Goal: Task Accomplishment & Management: Manage account settings

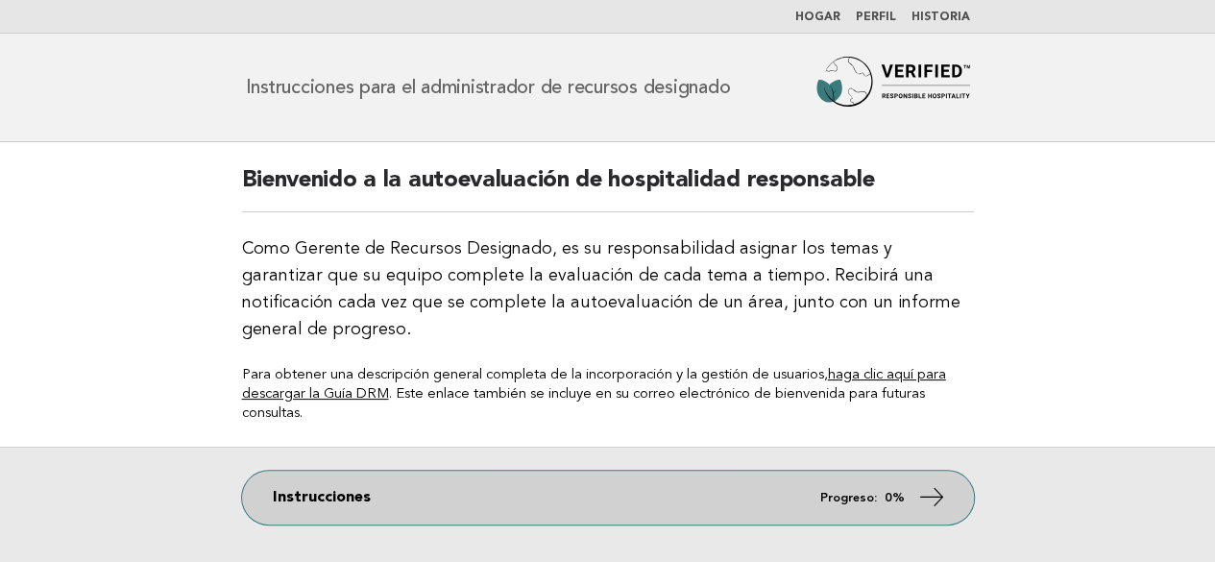
click at [905, 471] on link "Instrucciones Progreso: 0%" at bounding box center [608, 498] width 732 height 54
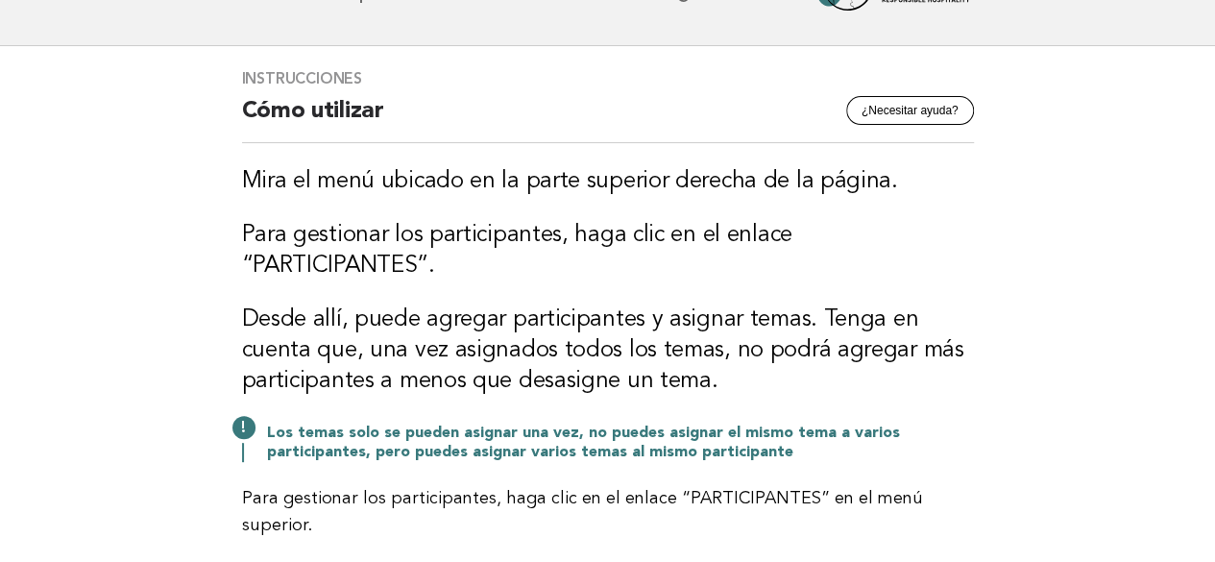
scroll to position [192, 0]
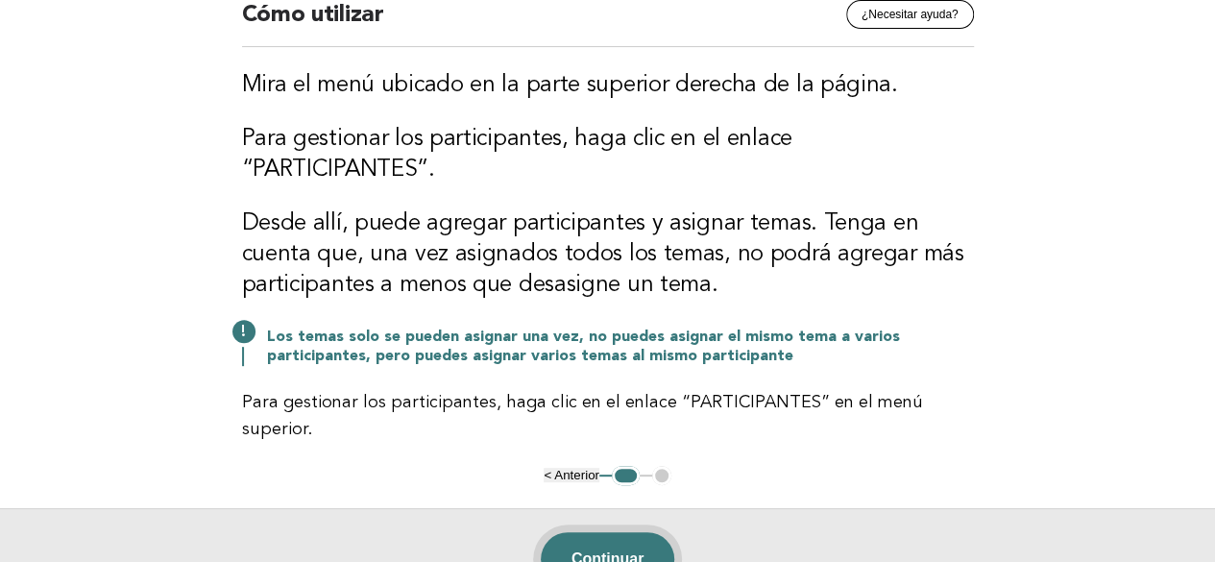
click at [596, 550] on font "Continuar" at bounding box center [608, 558] width 73 height 16
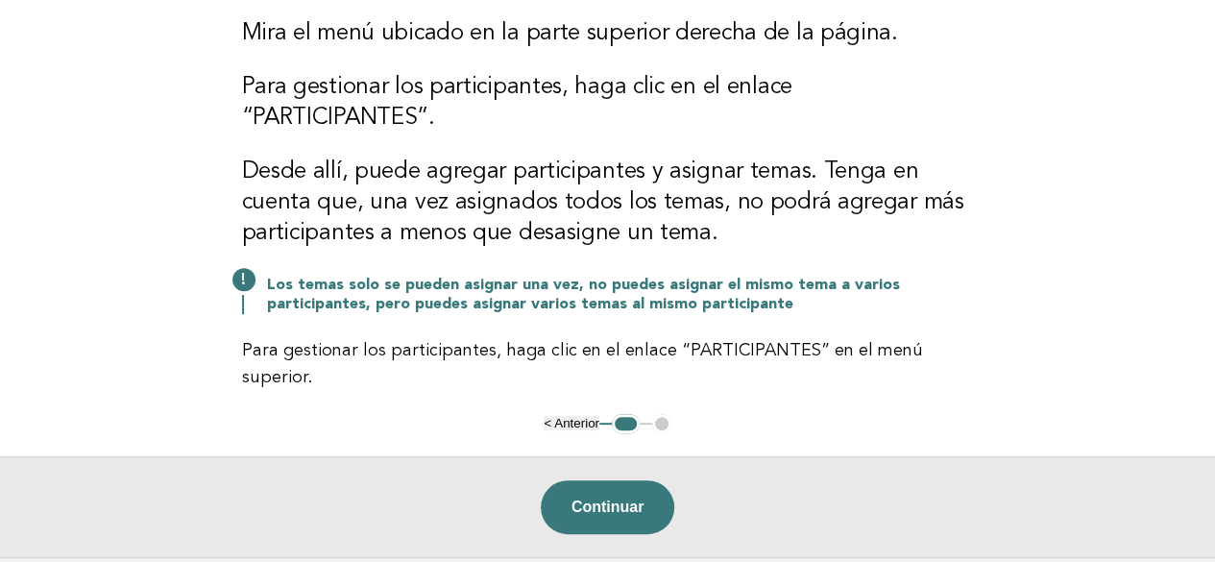
scroll to position [377, 0]
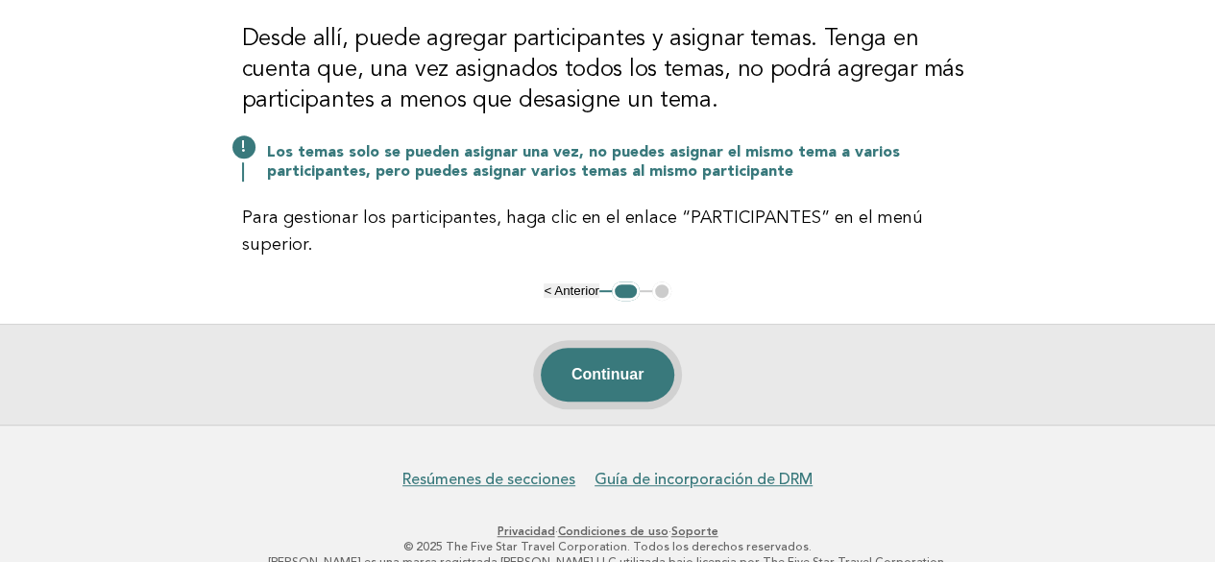
click at [607, 366] on font "Continuar" at bounding box center [608, 374] width 73 height 16
click at [657, 281] on ul "< Anterior 1 2" at bounding box center [607, 290] width 127 height 19
click at [618, 281] on button "1" at bounding box center [626, 290] width 28 height 19
drag, startPoint x: 615, startPoint y: 262, endPoint x: 686, endPoint y: 273, distance: 71.9
click at [686, 273] on main "Instrucciones ¿Necesitar ayuda? Cómo utilizar Mira el menú ubicado en la parte …" at bounding box center [607, 95] width 1215 height 659
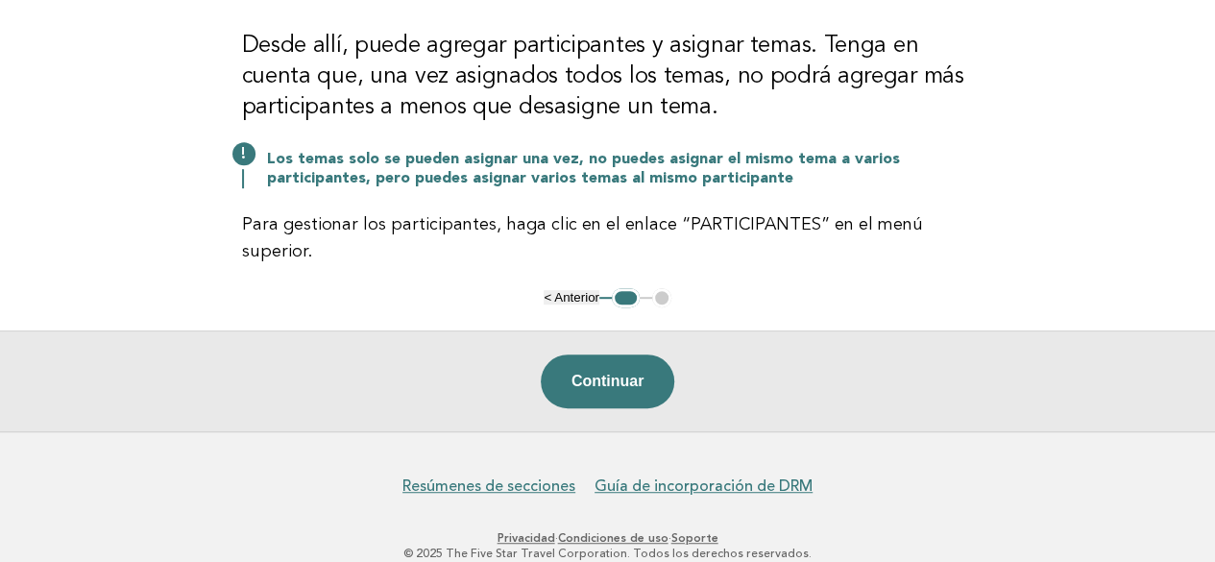
scroll to position [0, 0]
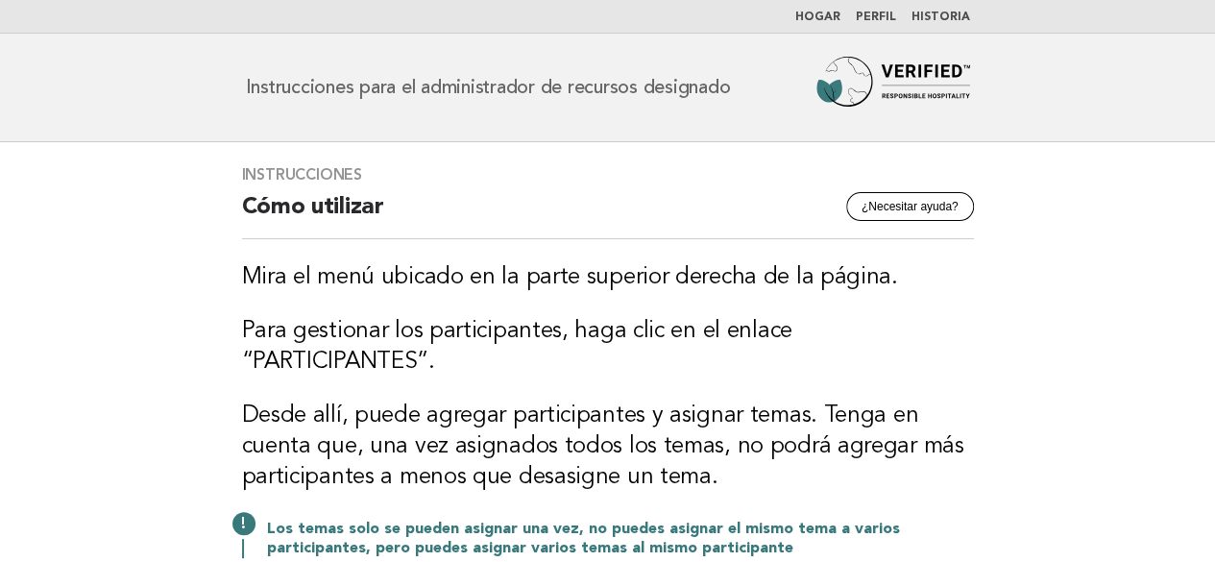
click at [884, 17] on font "Perfil" at bounding box center [876, 18] width 40 height 12
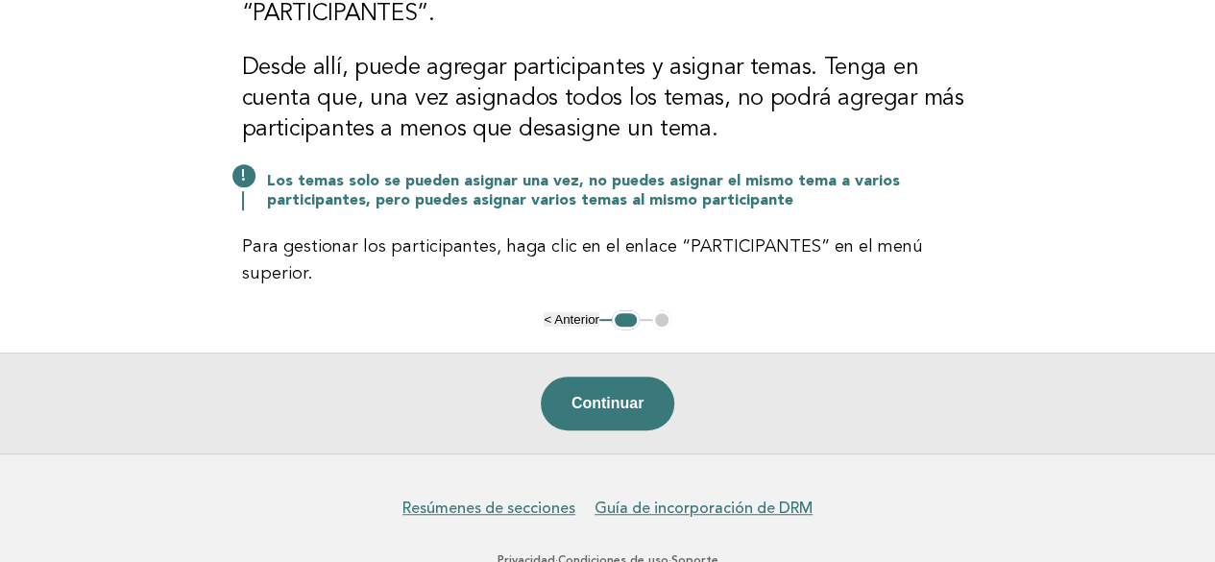
scroll to position [377, 0]
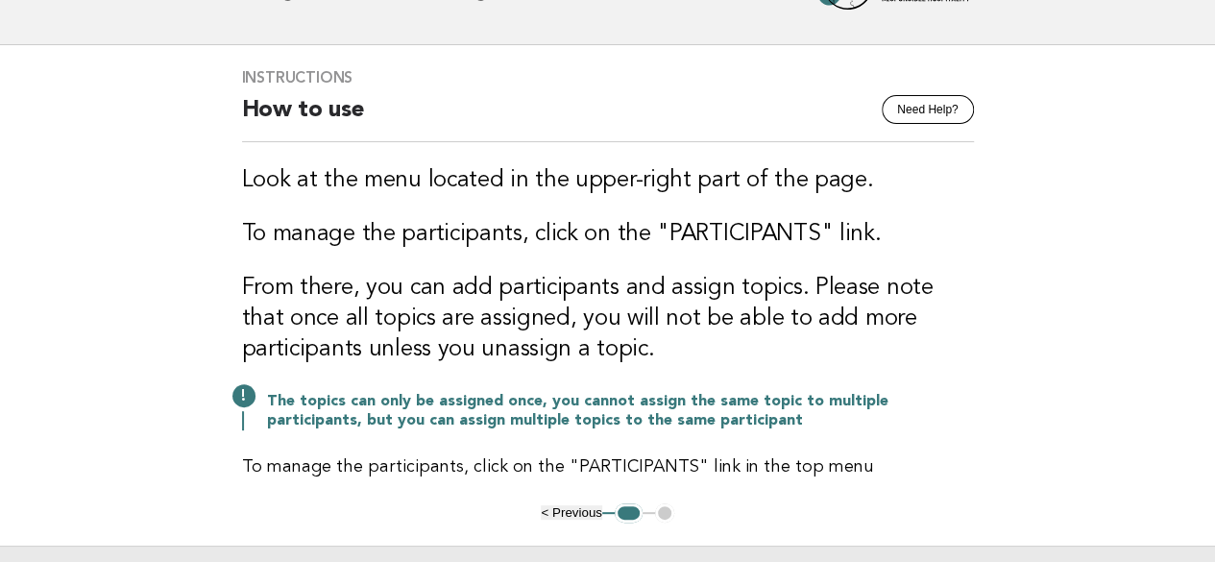
scroll to position [192, 0]
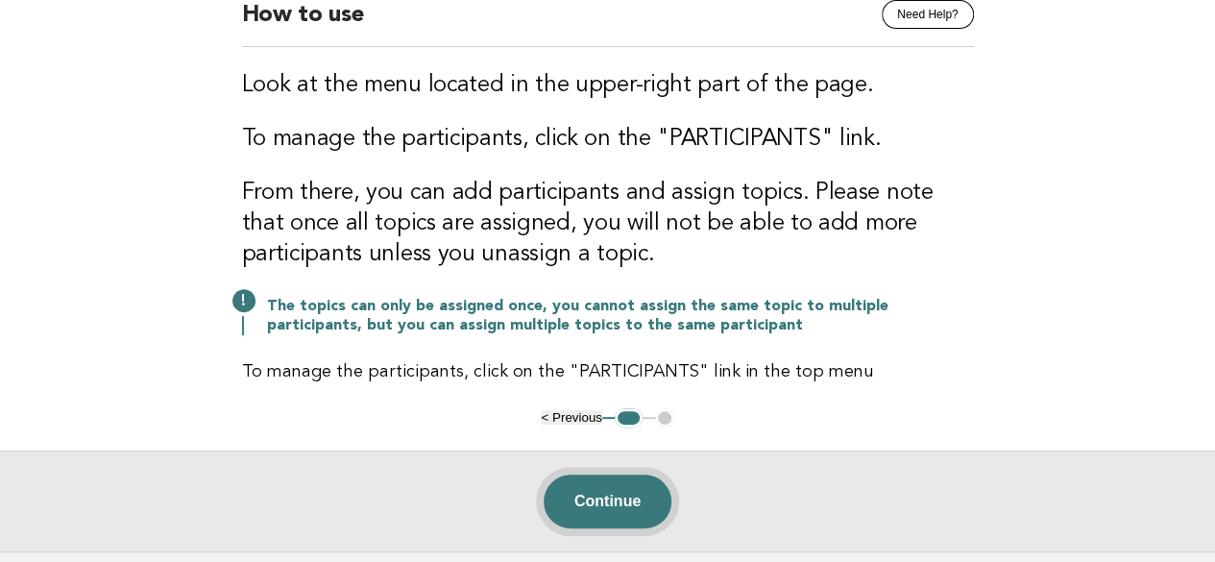
click at [621, 488] on button "Continue" at bounding box center [608, 502] width 128 height 54
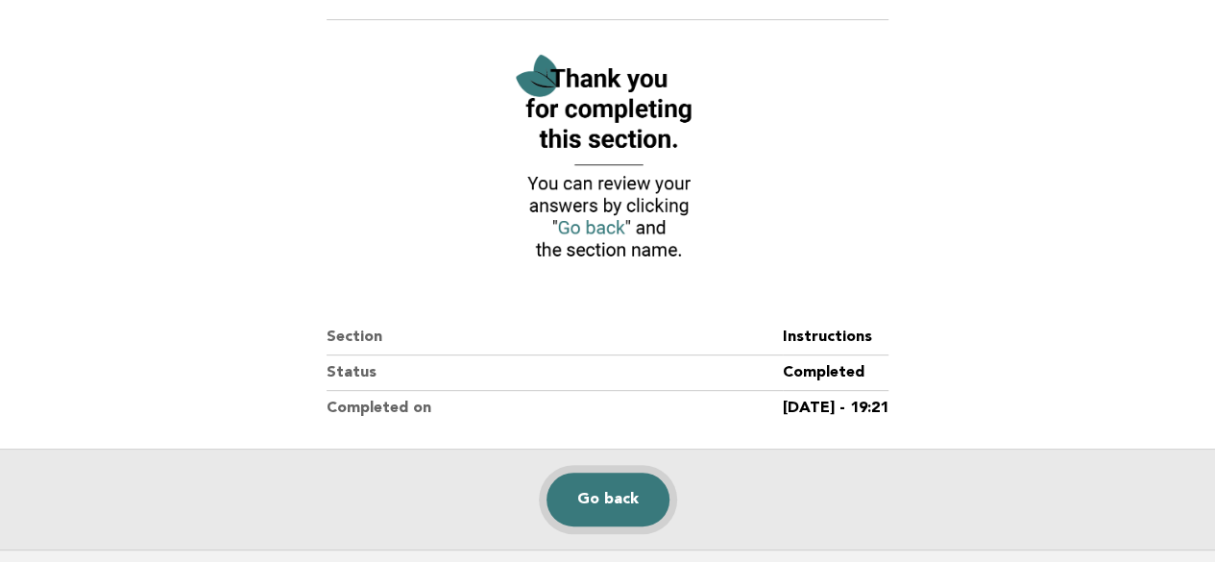
click at [608, 501] on link "Go back" at bounding box center [608, 500] width 123 height 54
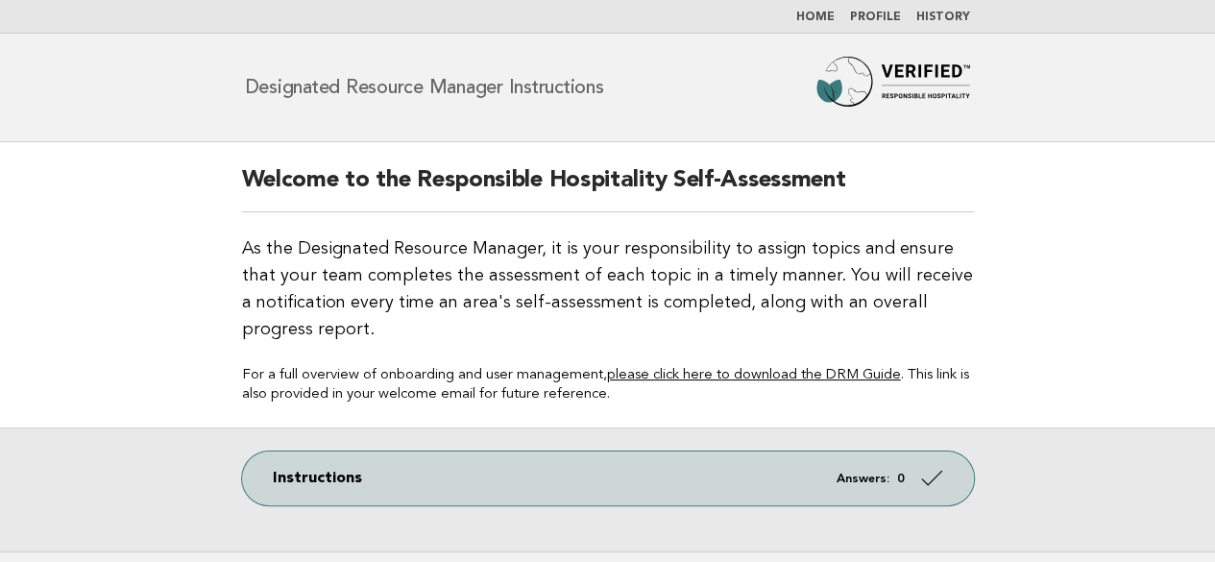
drag, startPoint x: 1166, startPoint y: 0, endPoint x: 203, endPoint y: 215, distance: 987.3
click at [203, 215] on main "Welcome to the Responsible Hospitality Self-Assessment As the Designated Resour…" at bounding box center [607, 346] width 1215 height 409
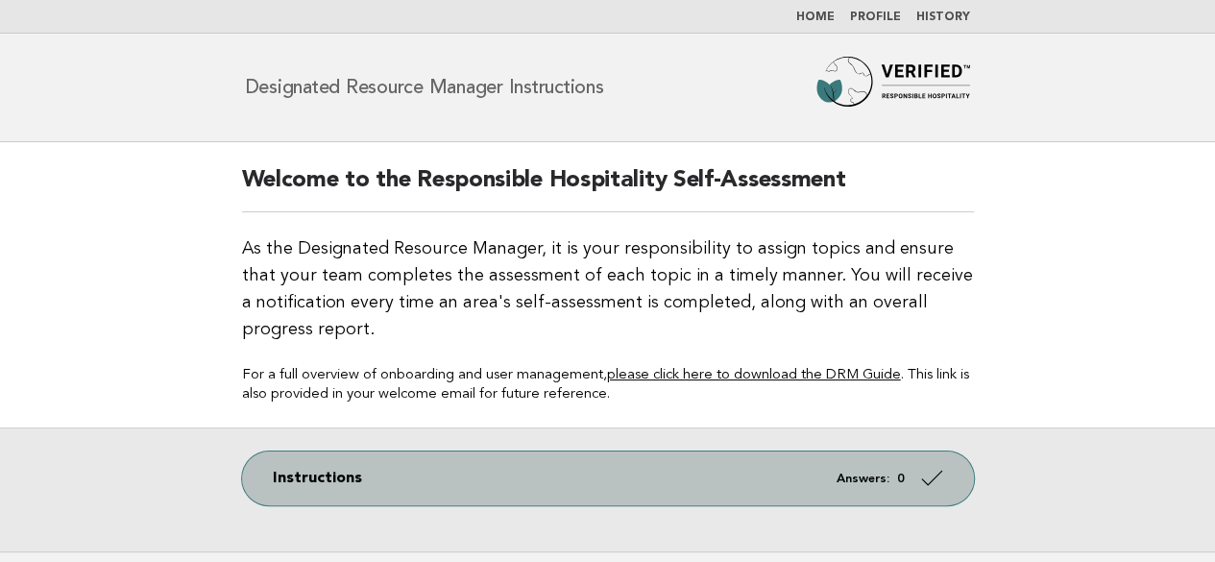
click at [928, 466] on icon at bounding box center [931, 478] width 28 height 28
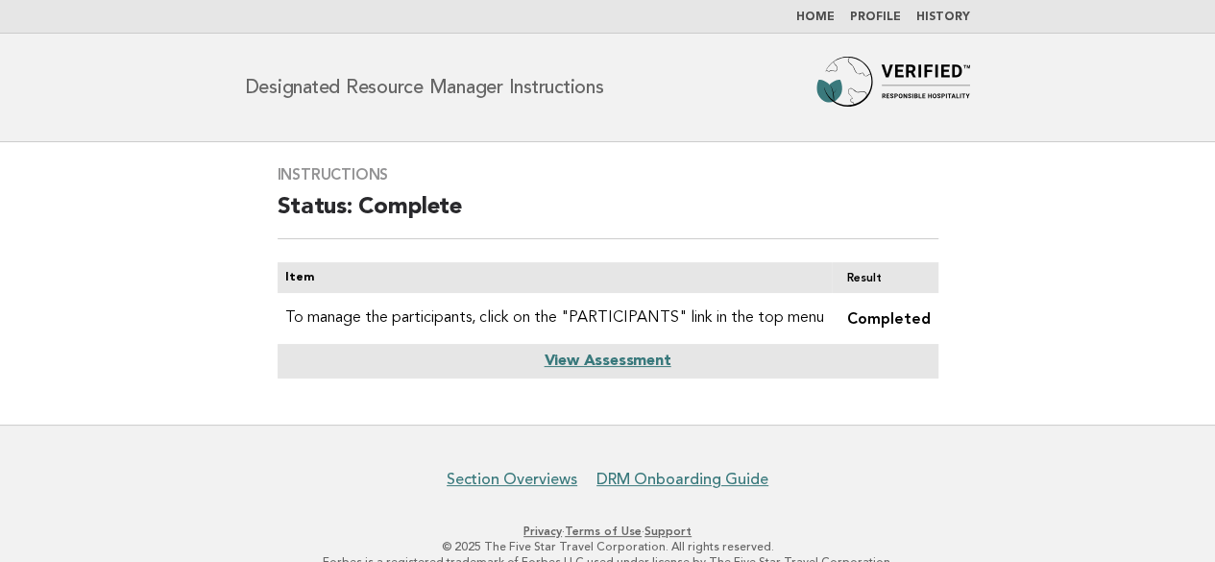
click at [605, 360] on link "View Assessment" at bounding box center [607, 361] width 127 height 15
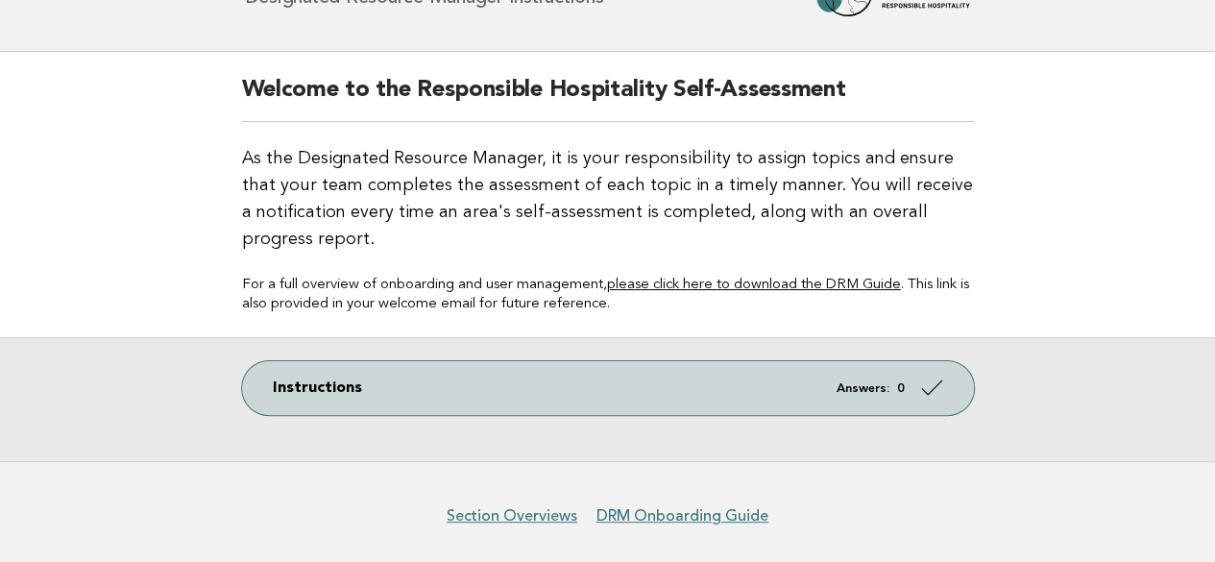
scroll to position [155, 0]
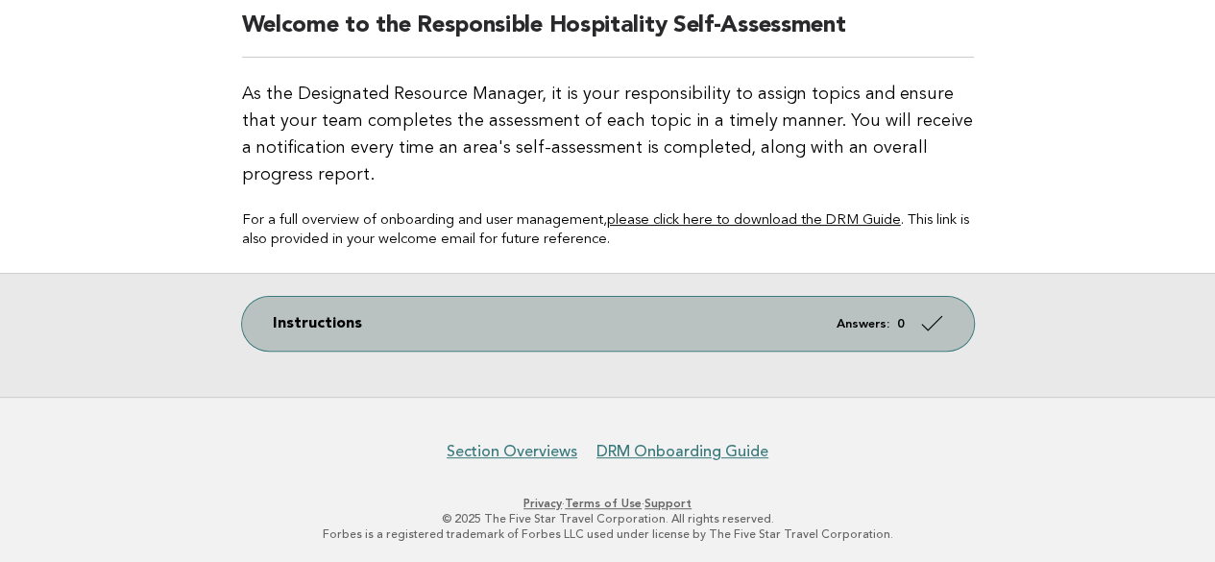
click at [310, 319] on link "Instructions Answers: 0" at bounding box center [608, 324] width 732 height 54
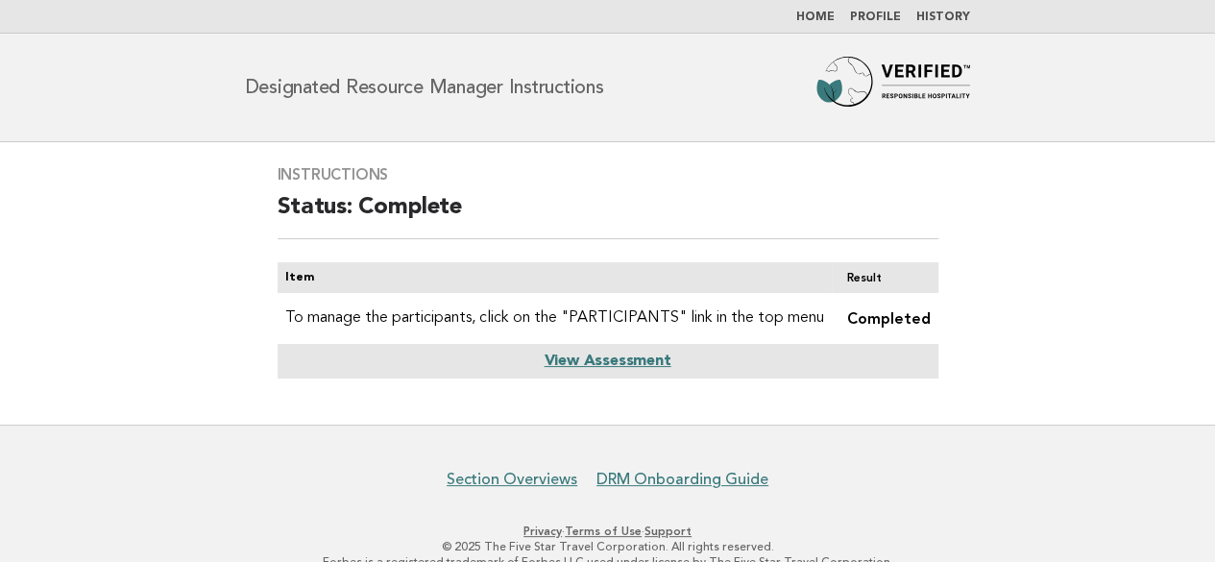
click at [940, 14] on link "History" at bounding box center [943, 18] width 54 height 12
click at [823, 18] on link "Home" at bounding box center [815, 18] width 38 height 12
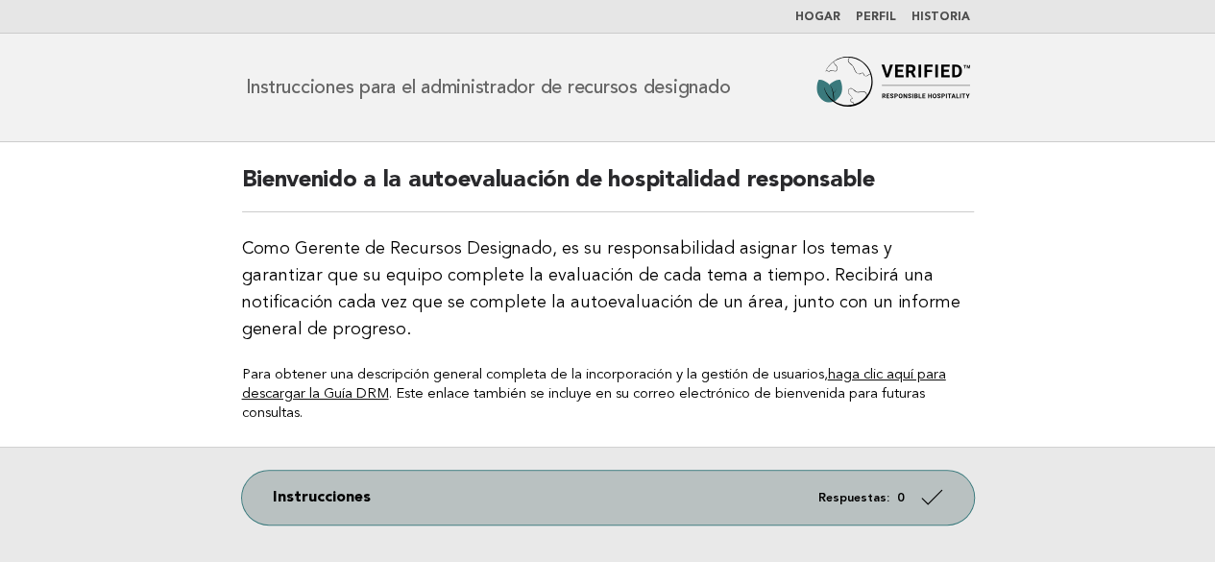
click at [927, 483] on icon at bounding box center [931, 497] width 28 height 28
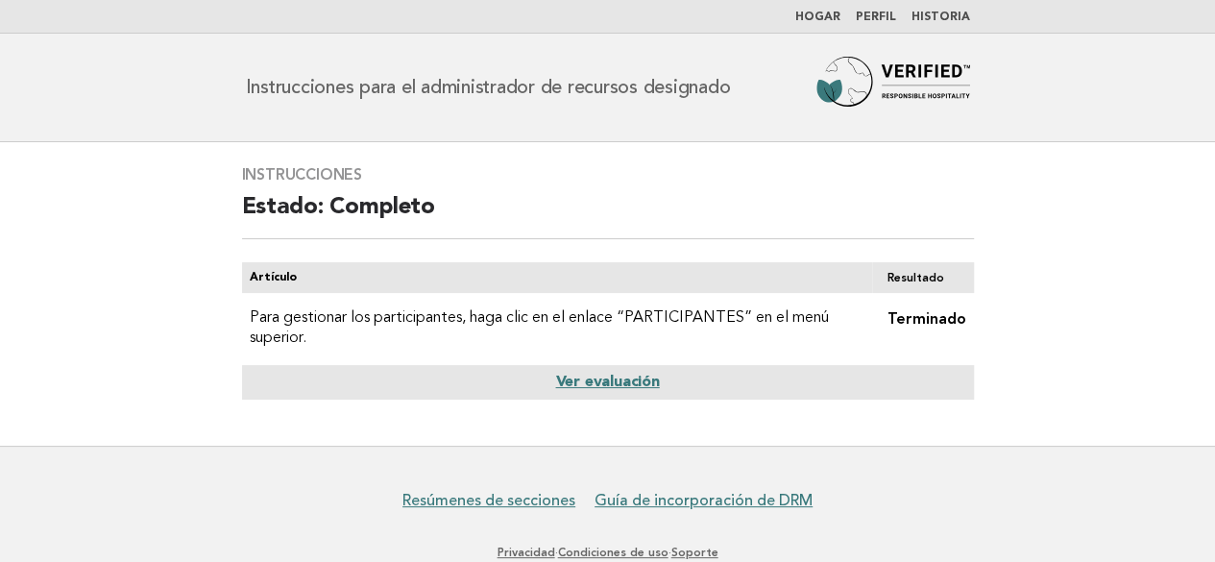
click at [594, 385] on font "Ver evaluación" at bounding box center [607, 382] width 104 height 15
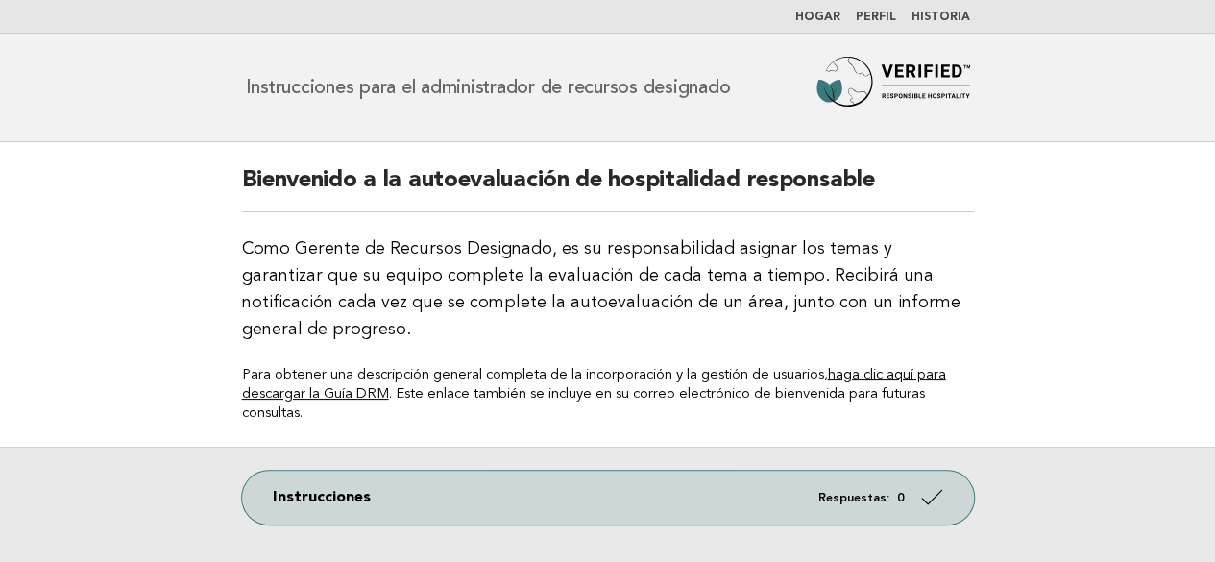
click at [935, 13] on font "Historia" at bounding box center [941, 18] width 59 height 12
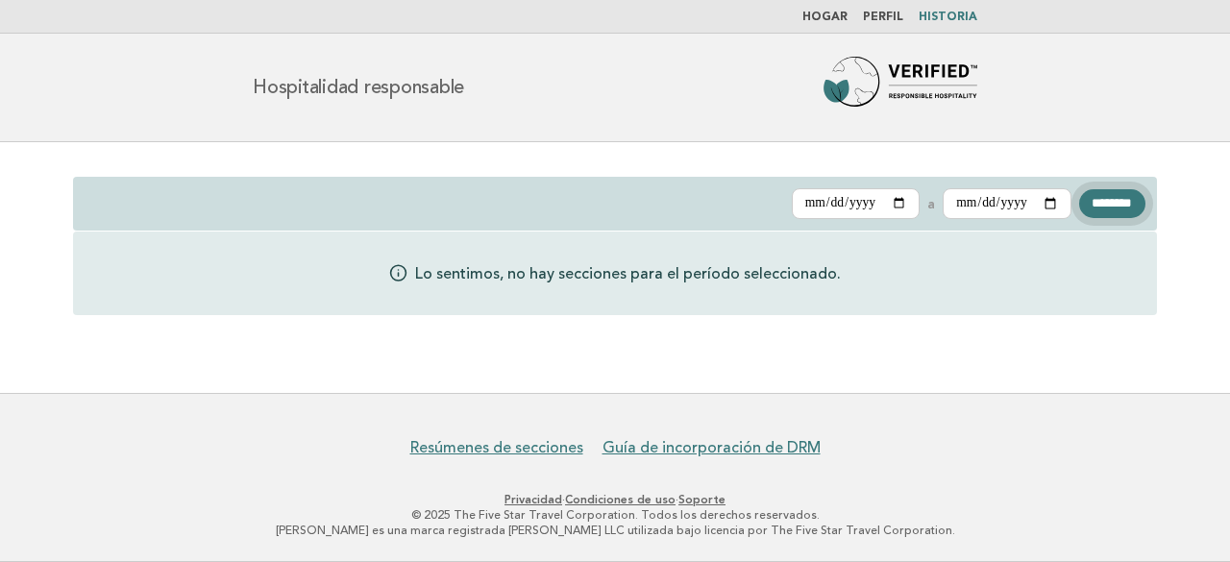
click at [1112, 207] on input "********" at bounding box center [1112, 203] width 66 height 29
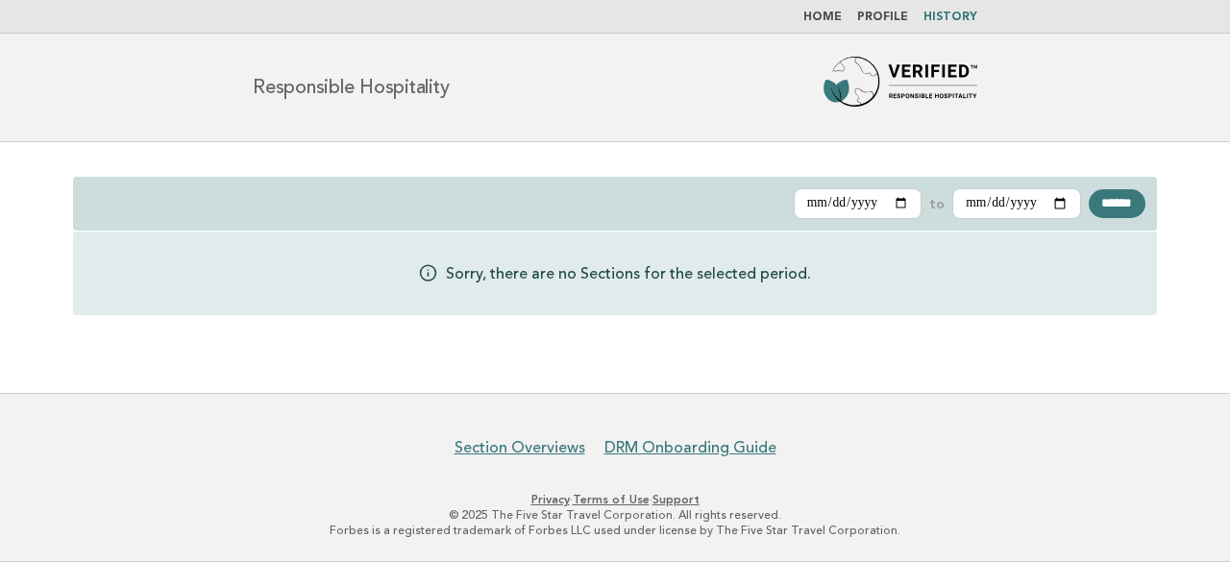
click at [835, 12] on link "Home" at bounding box center [822, 18] width 38 height 12
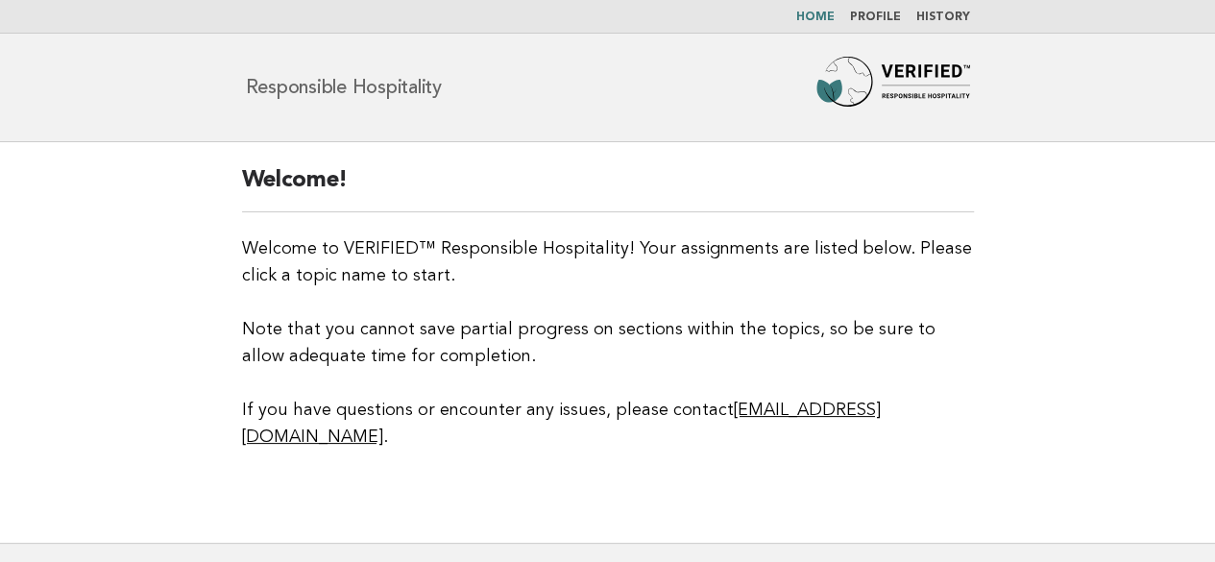
click at [930, 84] on img at bounding box center [894, 87] width 154 height 61
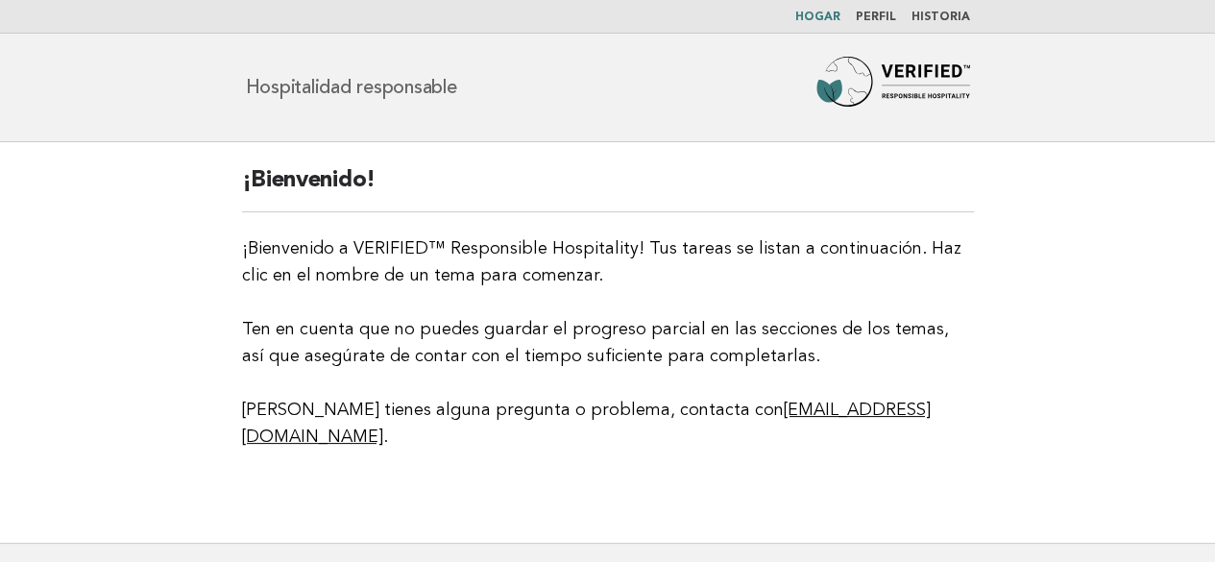
click at [205, 289] on main "¡Bienvenido! ¡Bienvenido a VERIFIED™ Responsible Hospitality! Tus tareas se lis…" at bounding box center [607, 342] width 1215 height 401
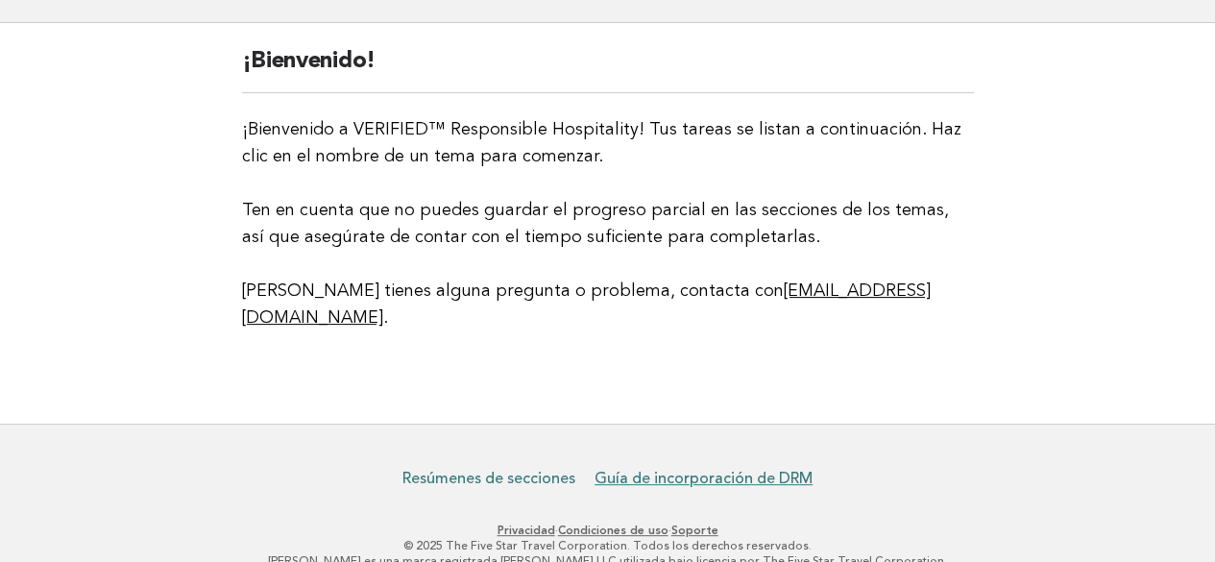
click at [490, 469] on font "Resúmenes de secciones" at bounding box center [489, 478] width 173 height 19
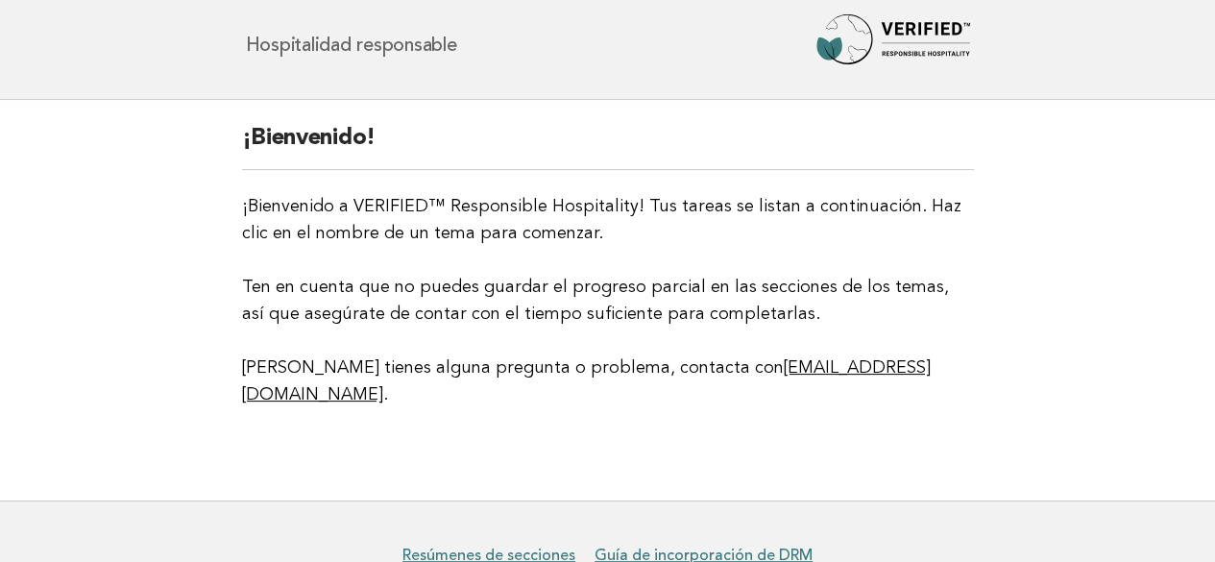
scroll to position [0, 0]
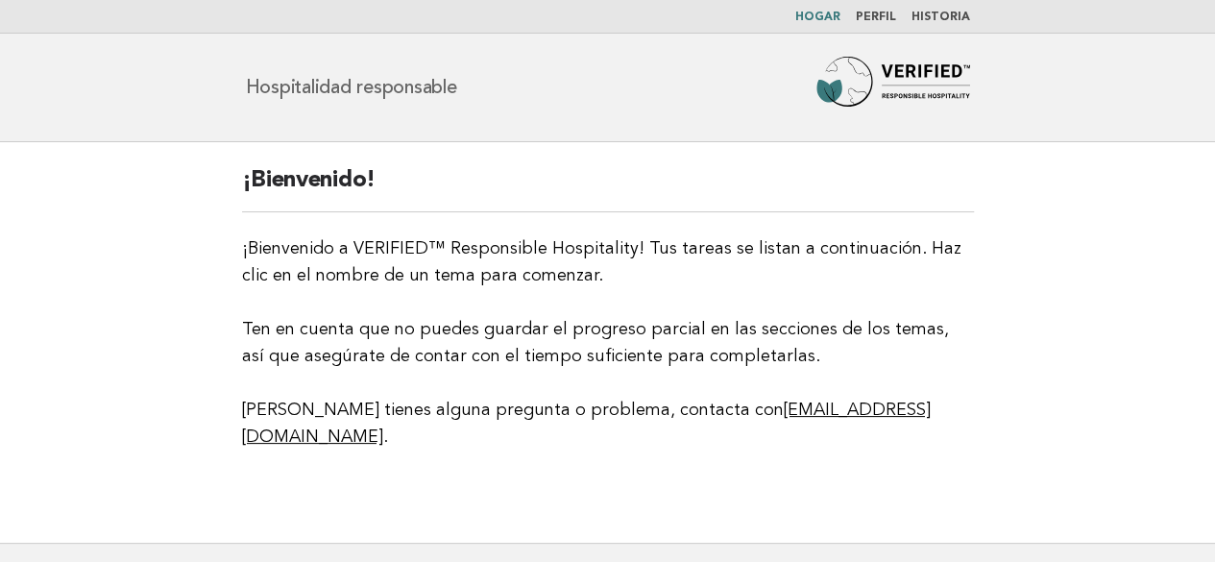
click at [874, 15] on font "Perfil" at bounding box center [876, 18] width 40 height 12
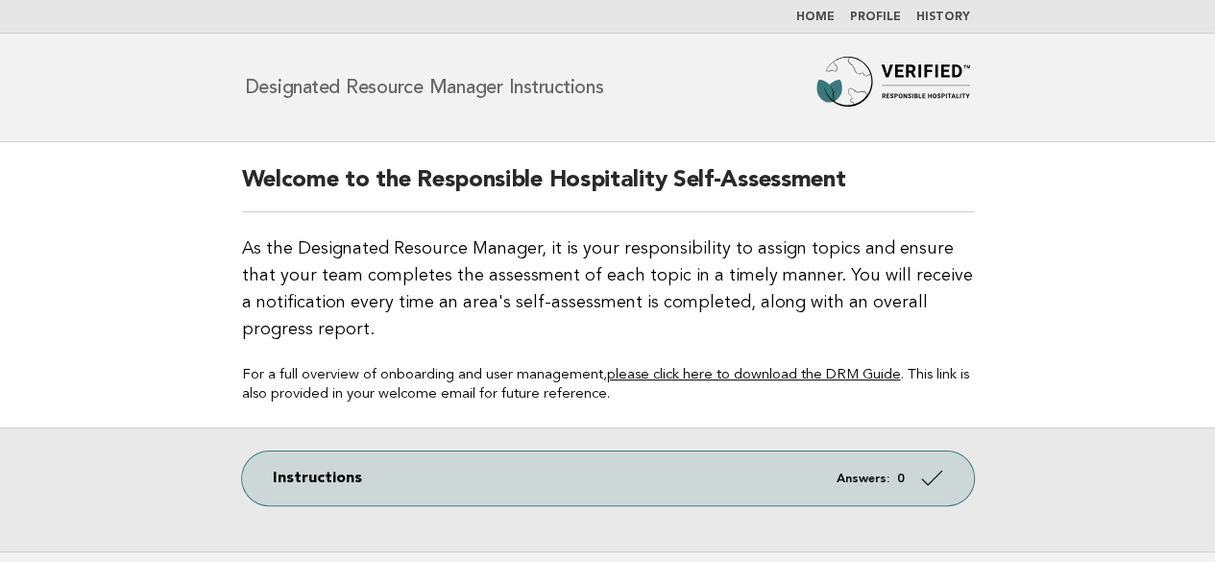
click at [884, 16] on link "Profile" at bounding box center [875, 18] width 51 height 12
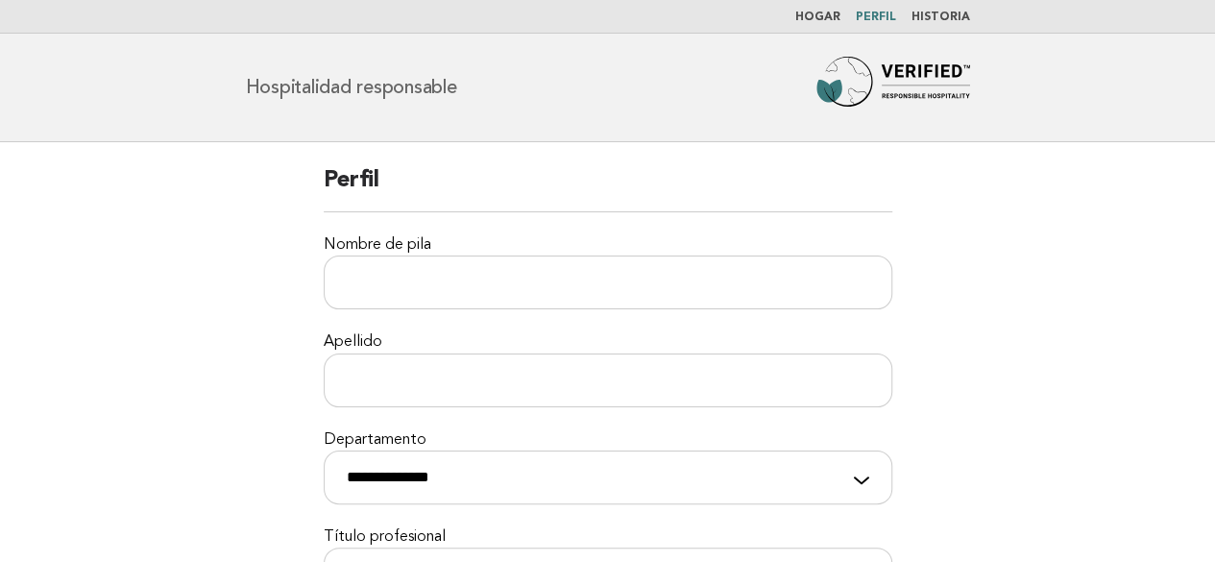
scroll to position [96, 0]
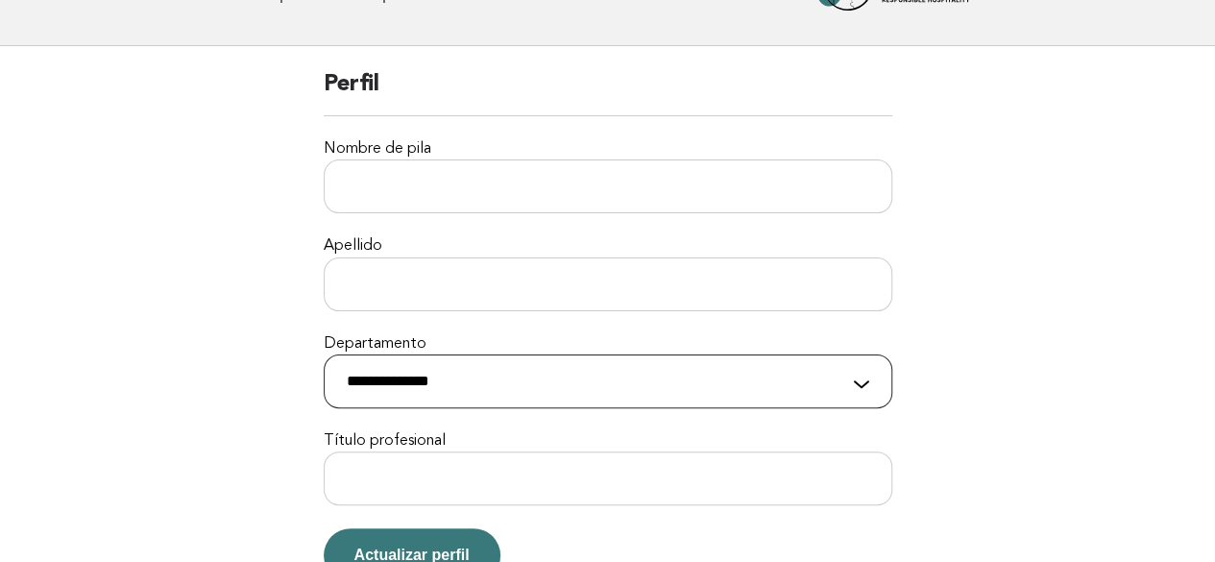
click at [480, 385] on select "**********" at bounding box center [608, 381] width 569 height 54
select select "**********"
click at [324, 354] on select "**********" at bounding box center [608, 381] width 569 height 54
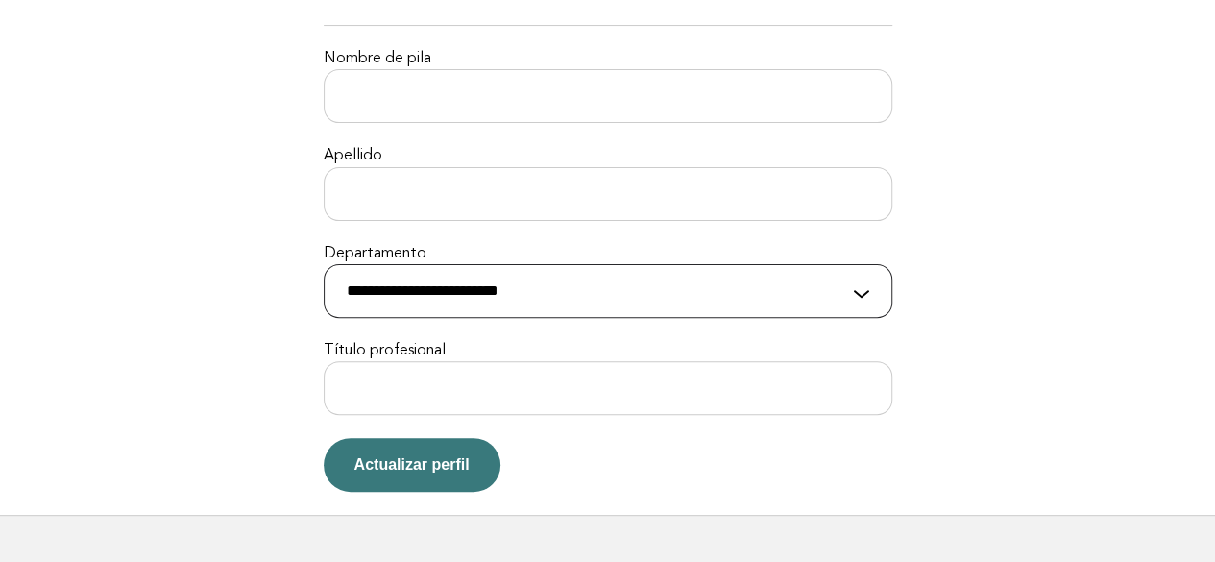
scroll to position [305, 0]
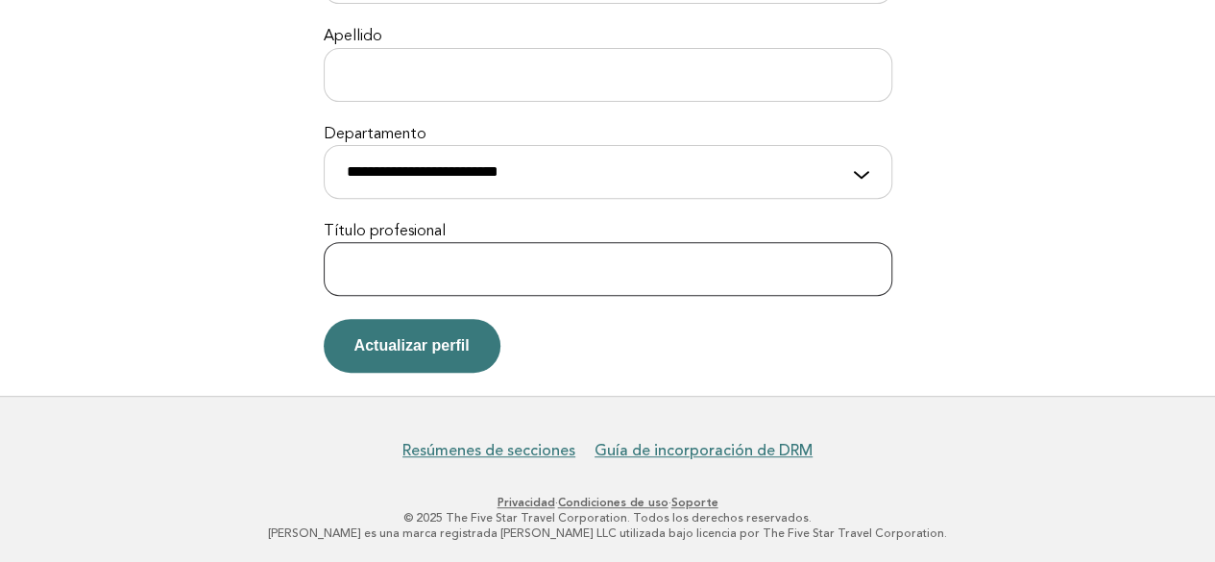
click at [379, 262] on input "Título profesional" at bounding box center [608, 269] width 569 height 54
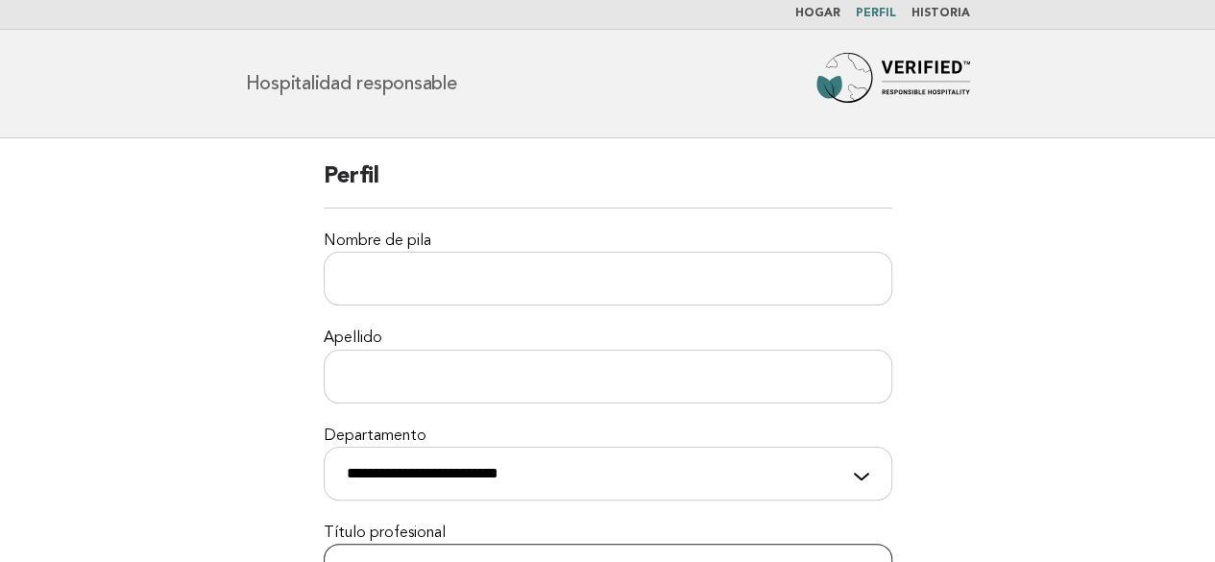
scroll to position [0, 0]
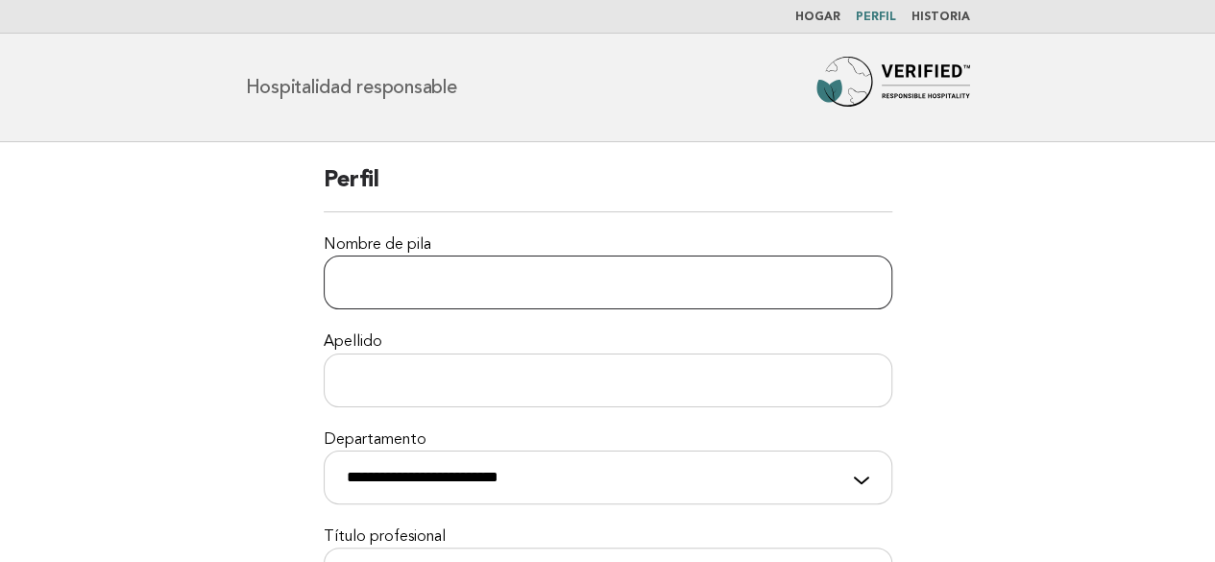
click at [375, 289] on input "Nombre de pila" at bounding box center [608, 283] width 569 height 54
type input "*****"
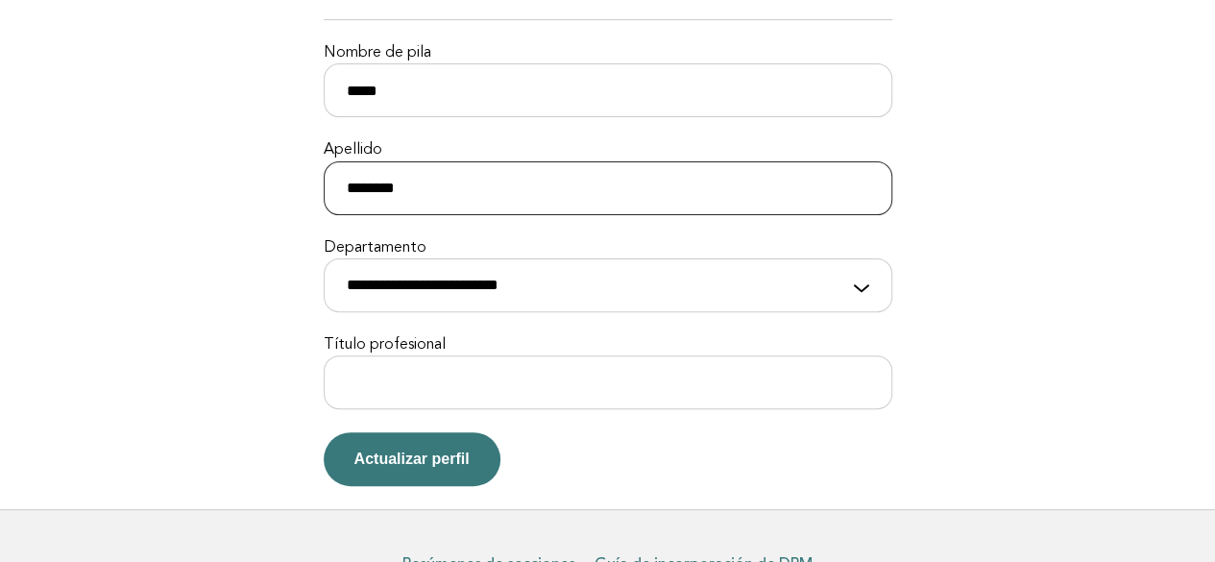
scroll to position [288, 0]
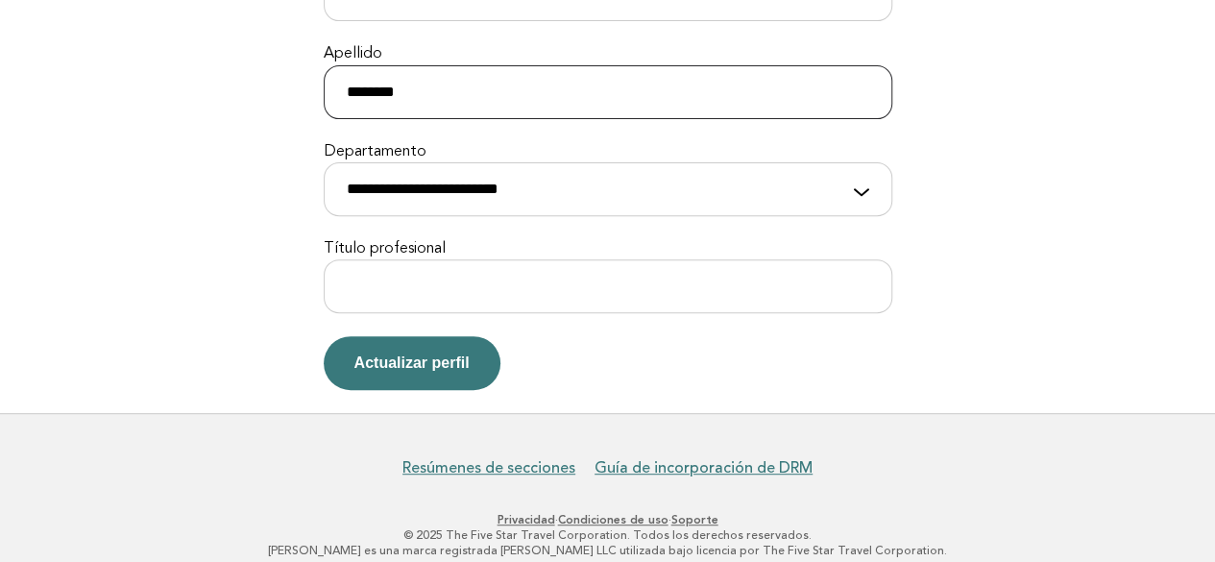
type input "********"
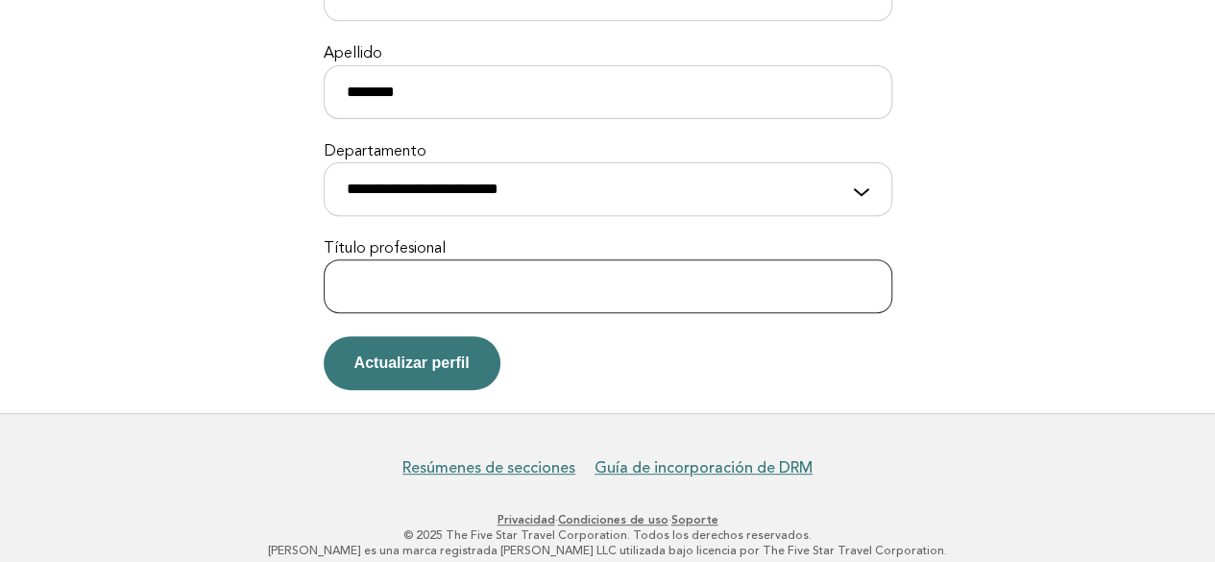
click at [362, 289] on input "Título profesional" at bounding box center [608, 286] width 569 height 54
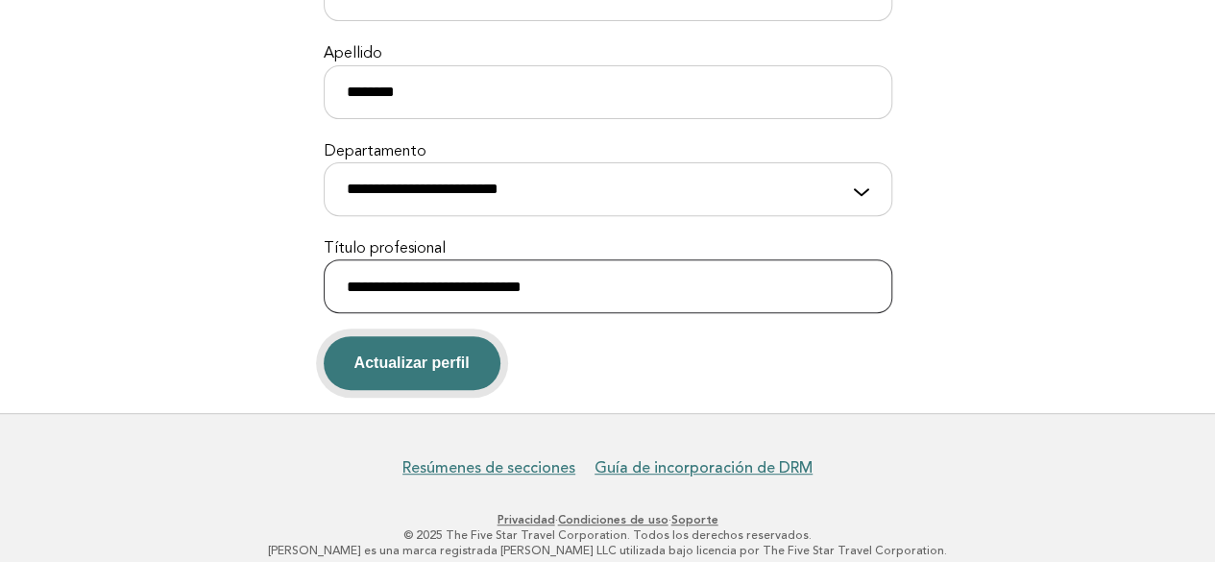
type input "**********"
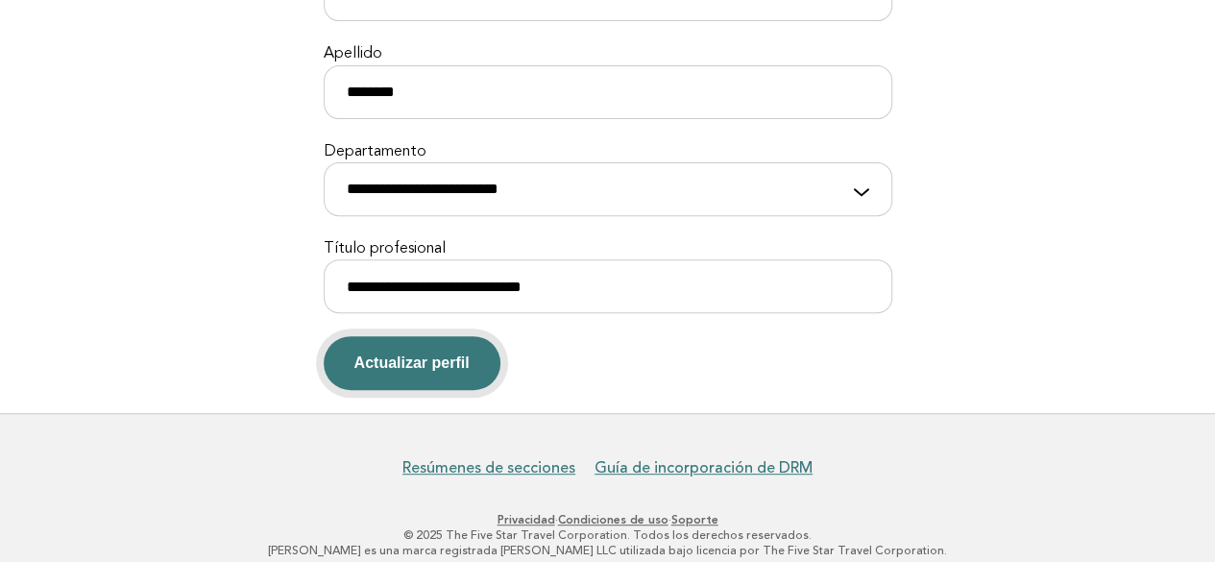
click at [395, 365] on font "Actualizar perfil" at bounding box center [411, 362] width 115 height 16
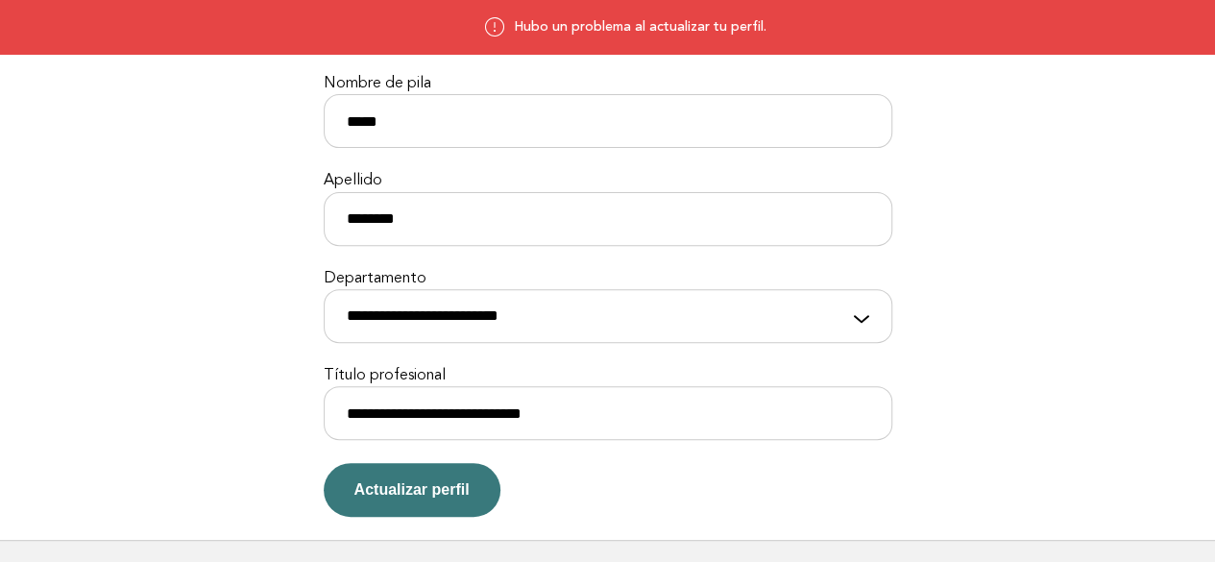
scroll to position [288, 0]
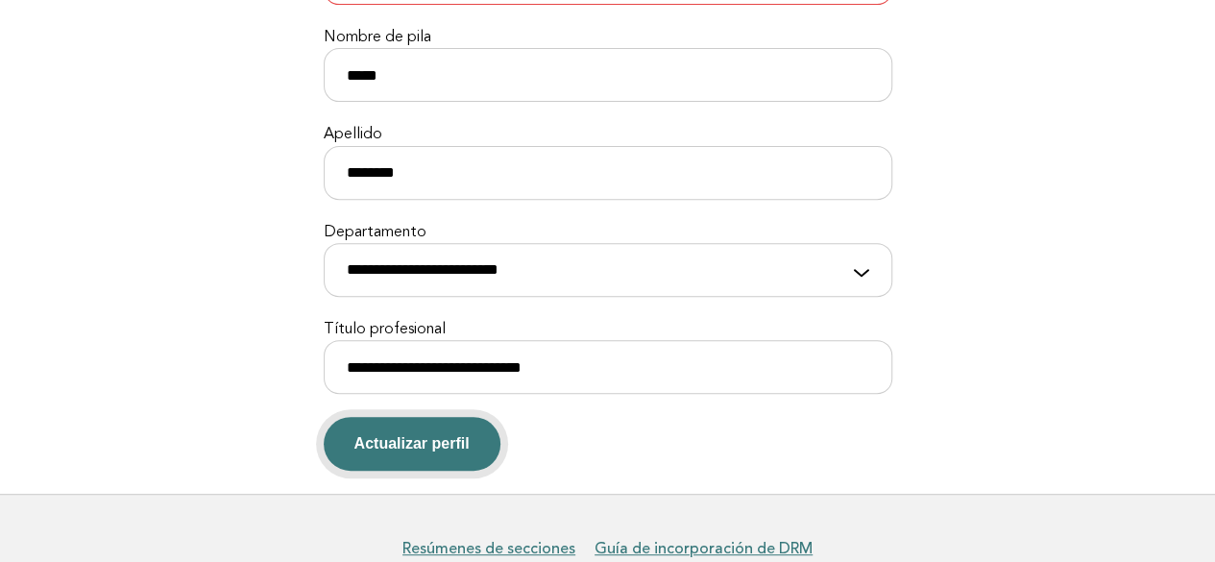
click at [407, 440] on font "Actualizar perfil" at bounding box center [411, 443] width 115 height 16
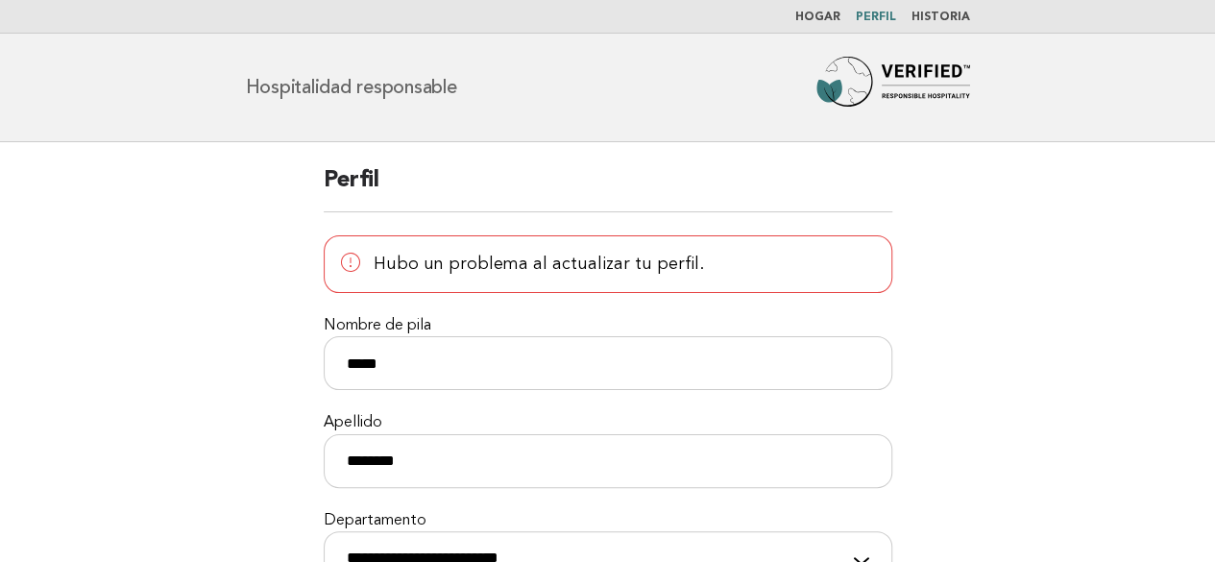
click at [219, 288] on main "**********" at bounding box center [607, 462] width 1215 height 640
click at [817, 21] on font "Hogar" at bounding box center [817, 18] width 45 height 12
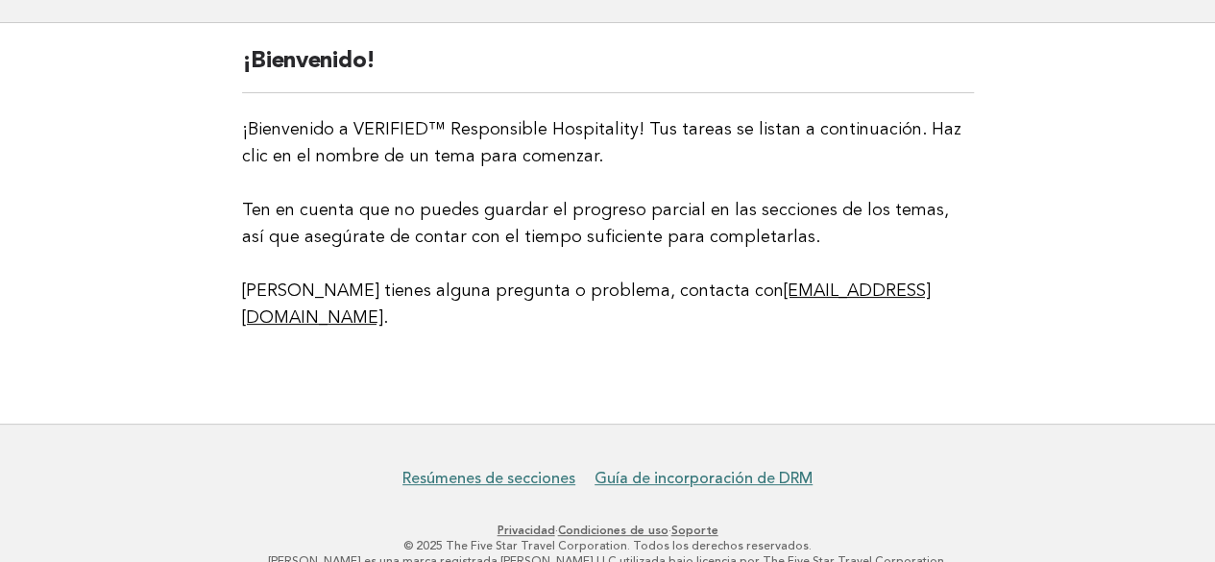
scroll to position [119, 0]
